Goal: Task Accomplishment & Management: Use online tool/utility

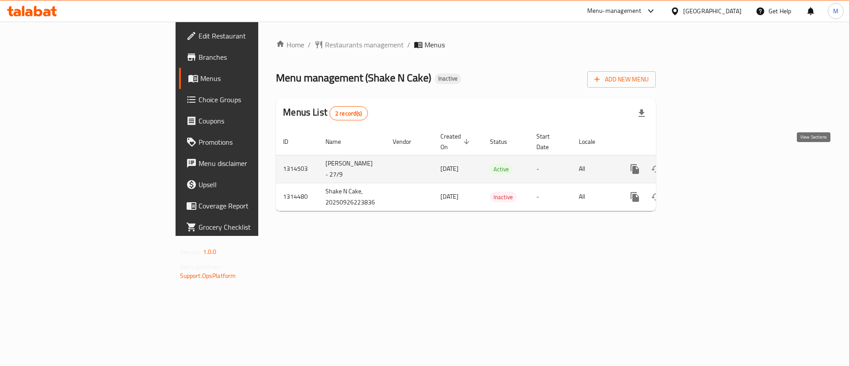
click at [709, 165] on link "enhanced table" at bounding box center [698, 168] width 21 height 21
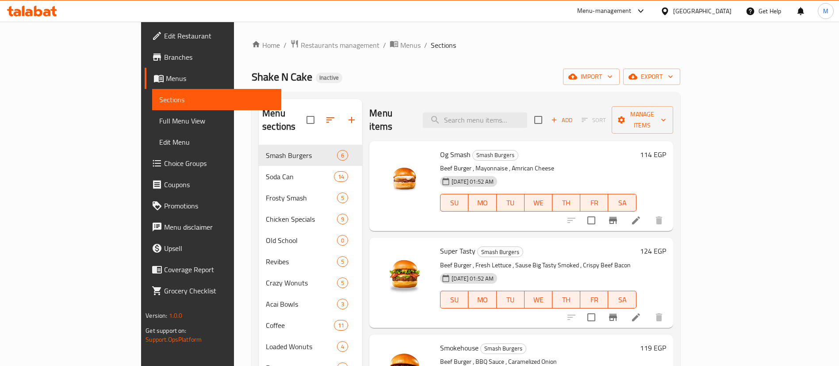
click at [159, 119] on span "Full Menu View" at bounding box center [216, 120] width 115 height 11
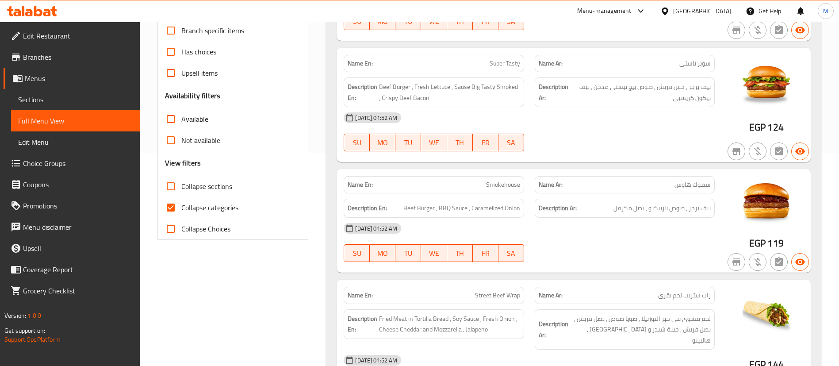
scroll to position [214, 0]
click at [167, 182] on input "Collapse sections" at bounding box center [170, 185] width 21 height 21
checkbox input "true"
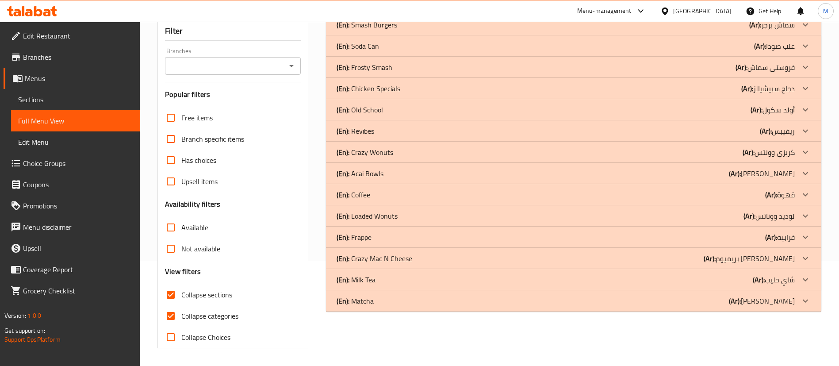
scroll to position [105, 0]
click at [388, 47] on div "(En): Soda Can (Ar): علب صودا" at bounding box center [566, 46] width 458 height 11
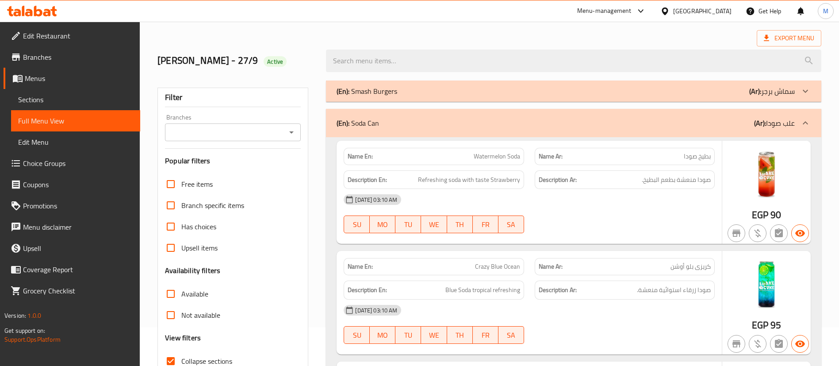
scroll to position [37, 0]
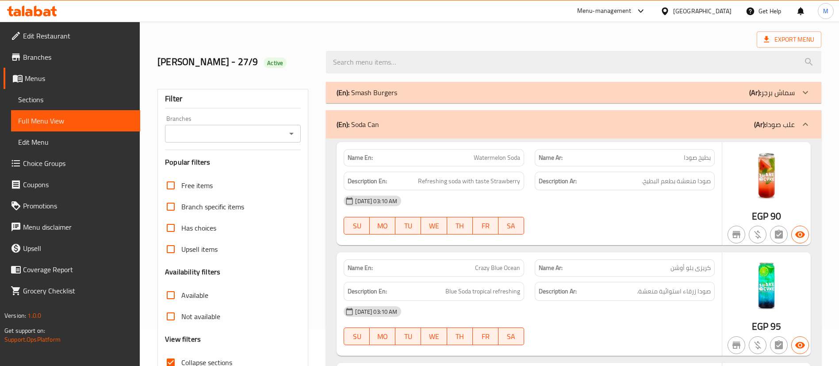
click at [490, 156] on span "Watermelon Soda" at bounding box center [497, 157] width 46 height 9
copy span "Watermelon Soda"
click at [509, 185] on span "Refreshing soda with taste Strawberry" at bounding box center [469, 181] width 102 height 11
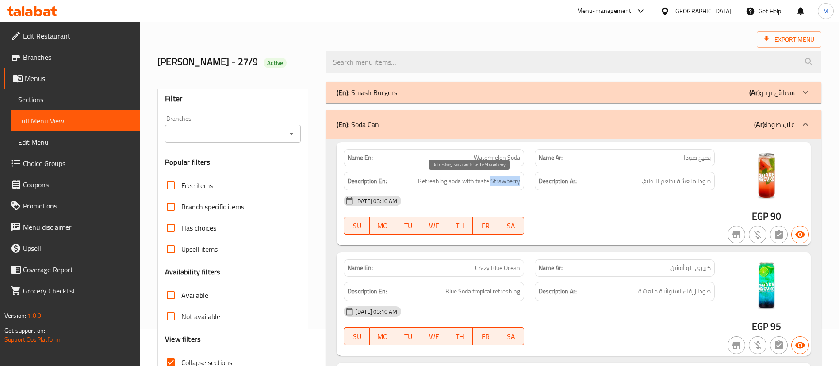
click at [509, 185] on span "Refreshing soda with taste Strawberry" at bounding box center [469, 181] width 102 height 11
copy span "Strawberry"
click at [490, 153] on span "Watermelon Soda" at bounding box center [497, 157] width 46 height 9
copy span "Watermelon"
